Goal: Information Seeking & Learning: Check status

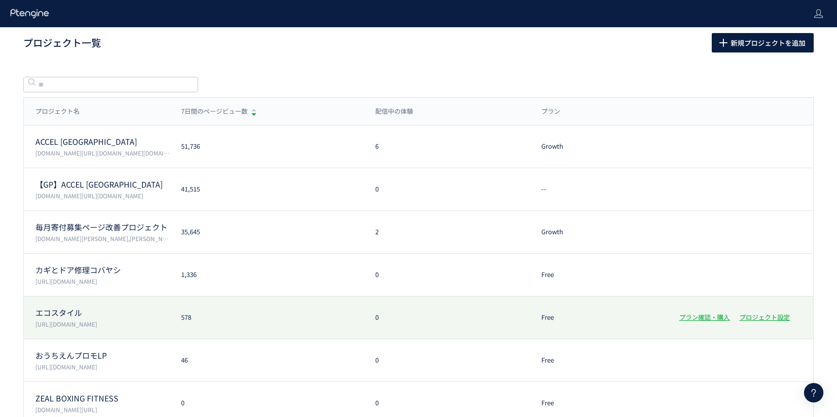
click at [170, 306] on div "エコスタイル [URL][DOMAIN_NAME] 578 0 Free プラン確認・購入 プロジェクト設定" at bounding box center [419, 317] width 790 height 43
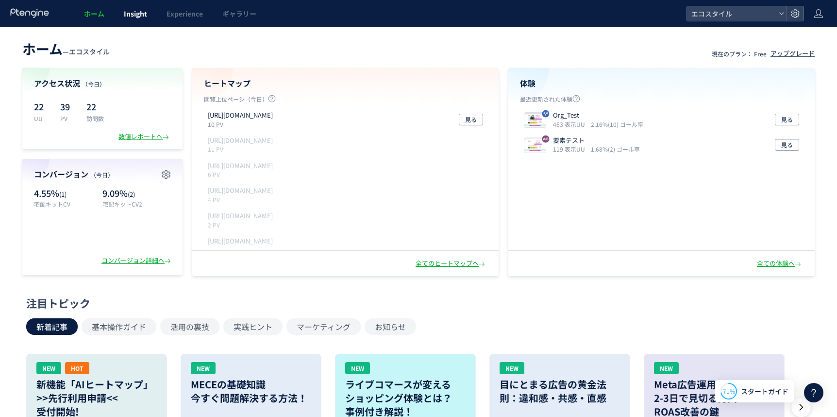
click at [133, 12] on span "Insight" at bounding box center [135, 14] width 23 height 10
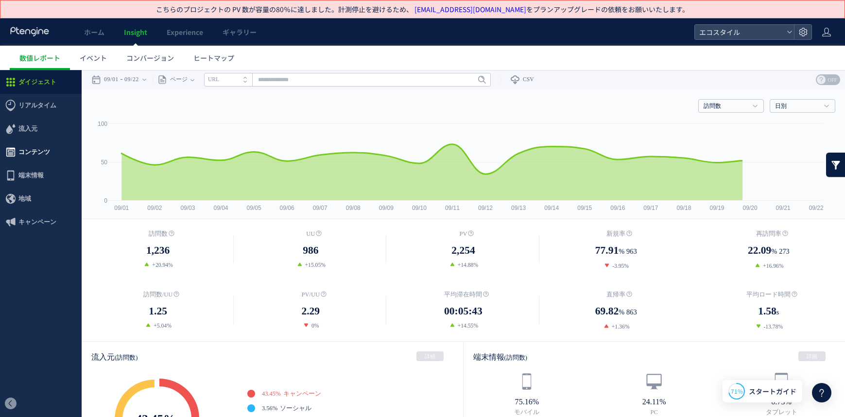
click at [25, 147] on span "コンテンツ" at bounding box center [34, 151] width 32 height 23
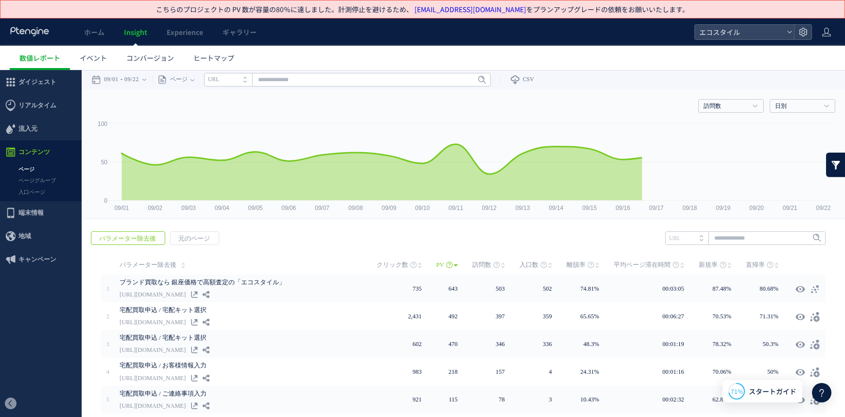
click at [38, 194] on link "入口ページ" at bounding box center [41, 192] width 82 height 11
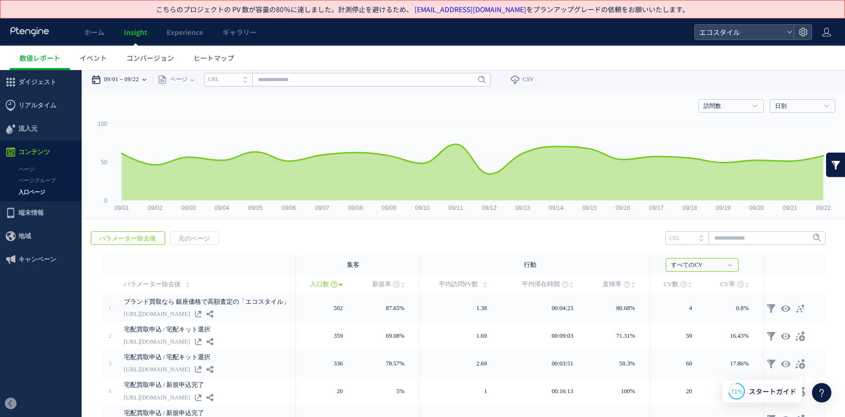
click at [119, 82] on time "09/01" at bounding box center [111, 79] width 15 height 19
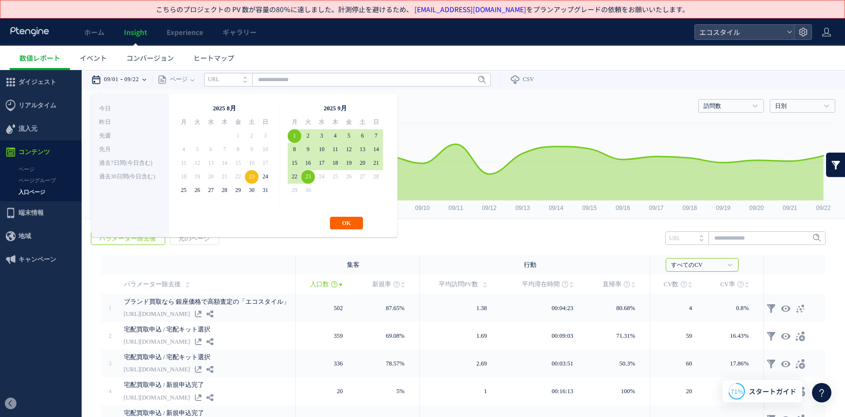
click at [347, 223] on button "OK" at bounding box center [346, 223] width 33 height 13
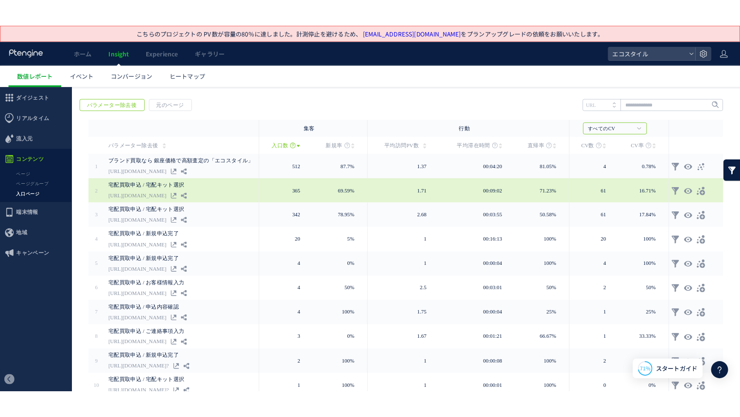
scroll to position [132, 0]
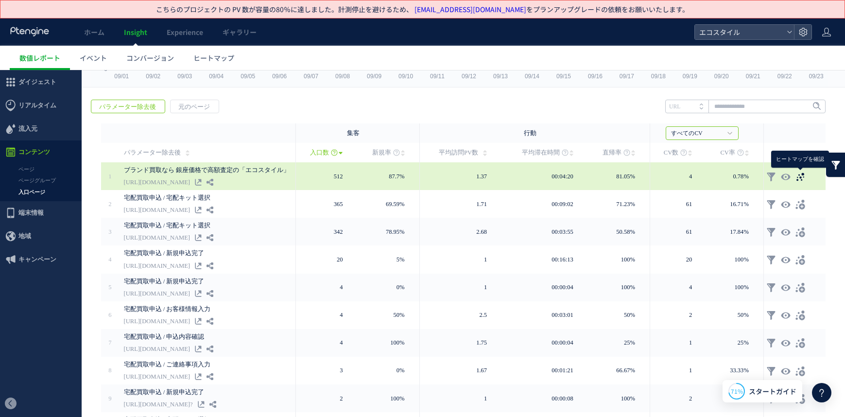
click at [798, 176] on use at bounding box center [800, 176] width 8 height 8
